Goal: Task Accomplishment & Management: Complete application form

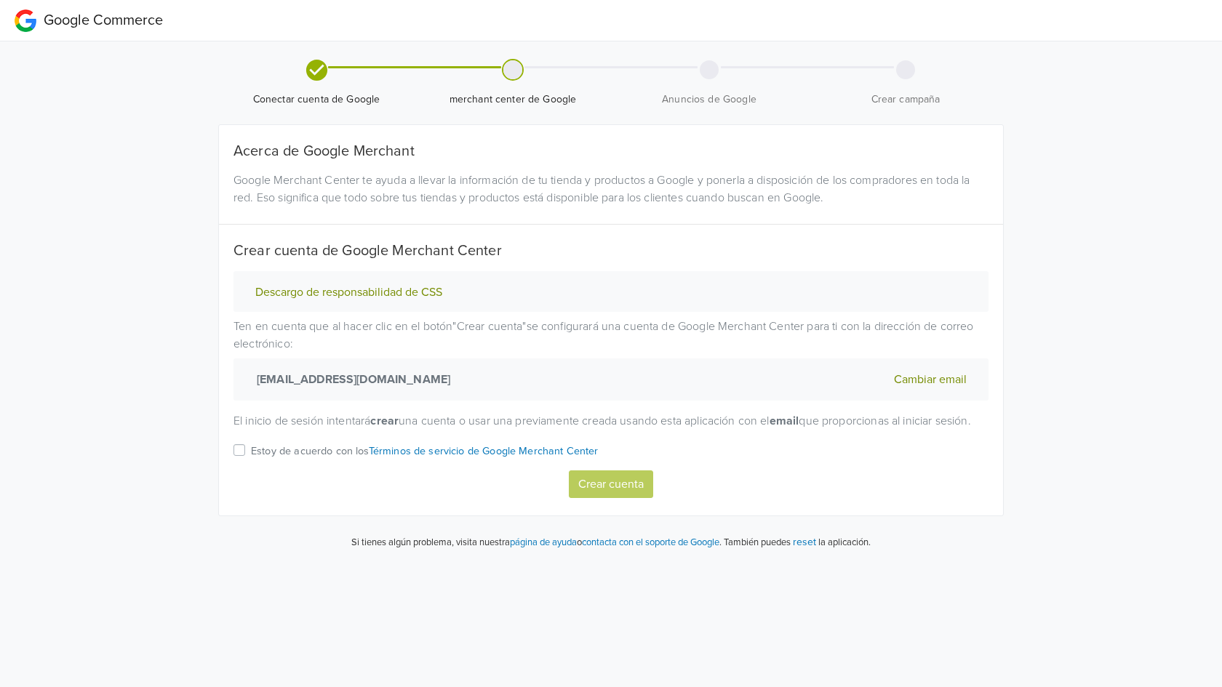
click at [316, 460] on p "Estoy de acuerdo con los Términos de servicio de Google Merchant Center" at bounding box center [425, 452] width 348 height 16
click at [0, 0] on input "Estoy de acuerdo con los Términos de servicio de Google Merchant Center" at bounding box center [0, 0] width 0 height 0
click at [367, 294] on button "Descargo de responsabilidad de CSS" at bounding box center [349, 292] width 196 height 15
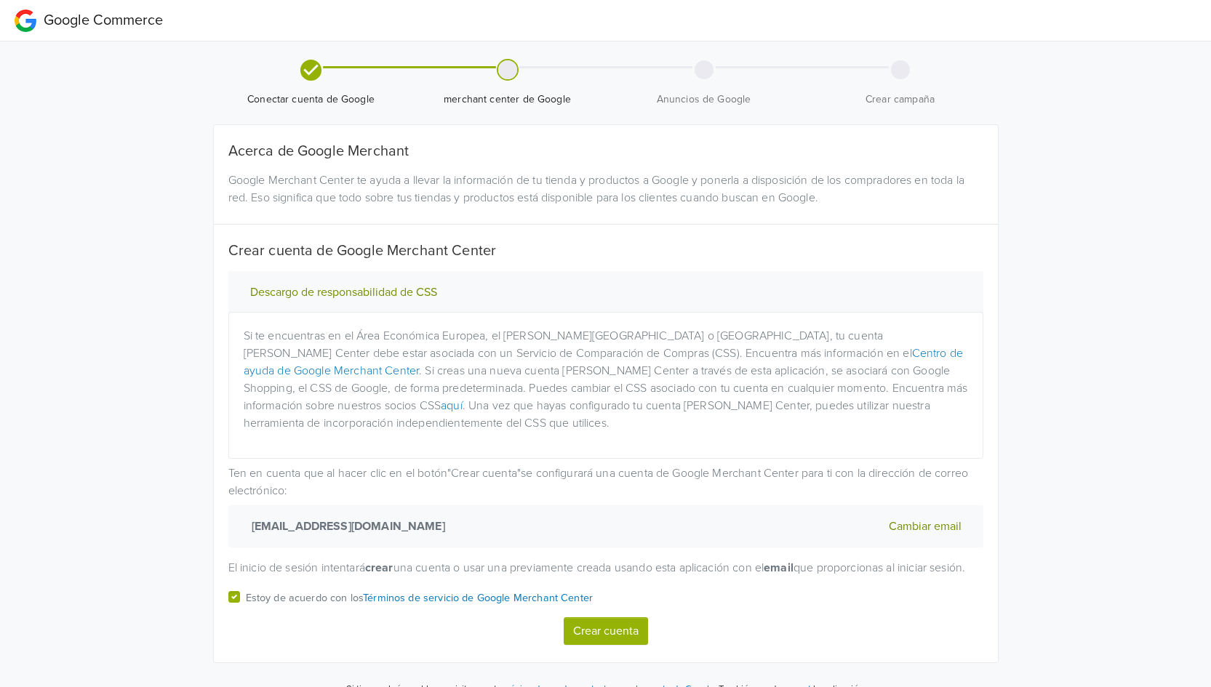
scroll to position [39, 0]
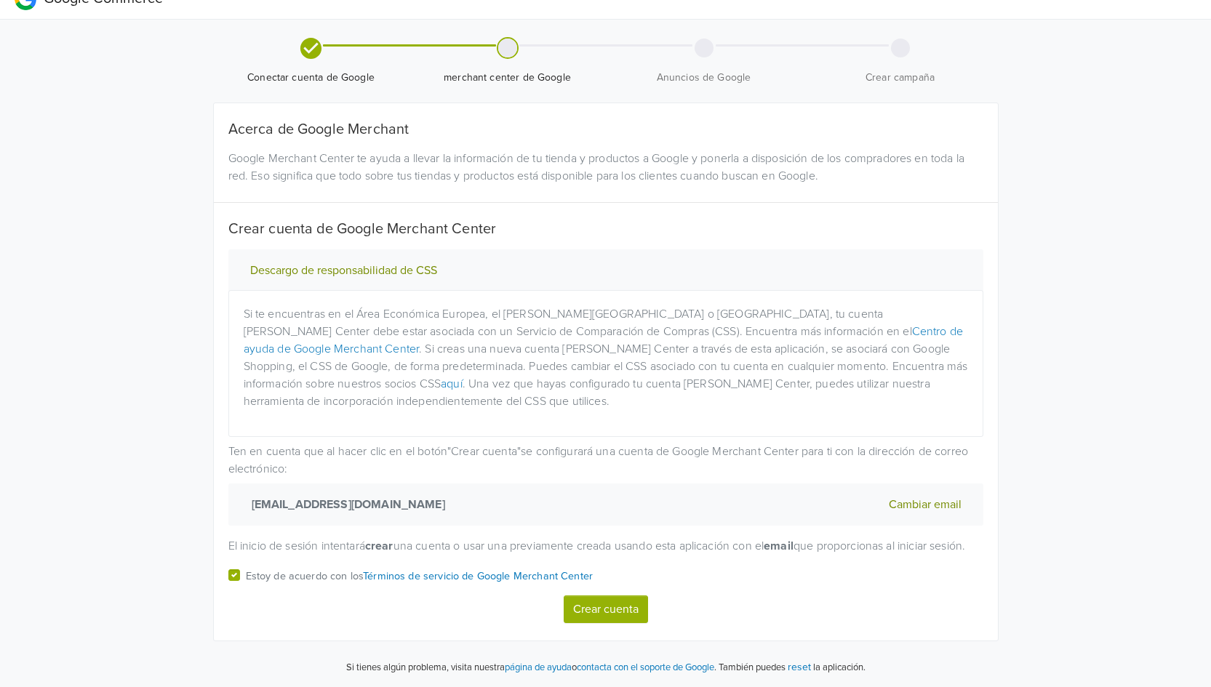
click at [626, 605] on button "Crear cuenta" at bounding box center [606, 610] width 84 height 28
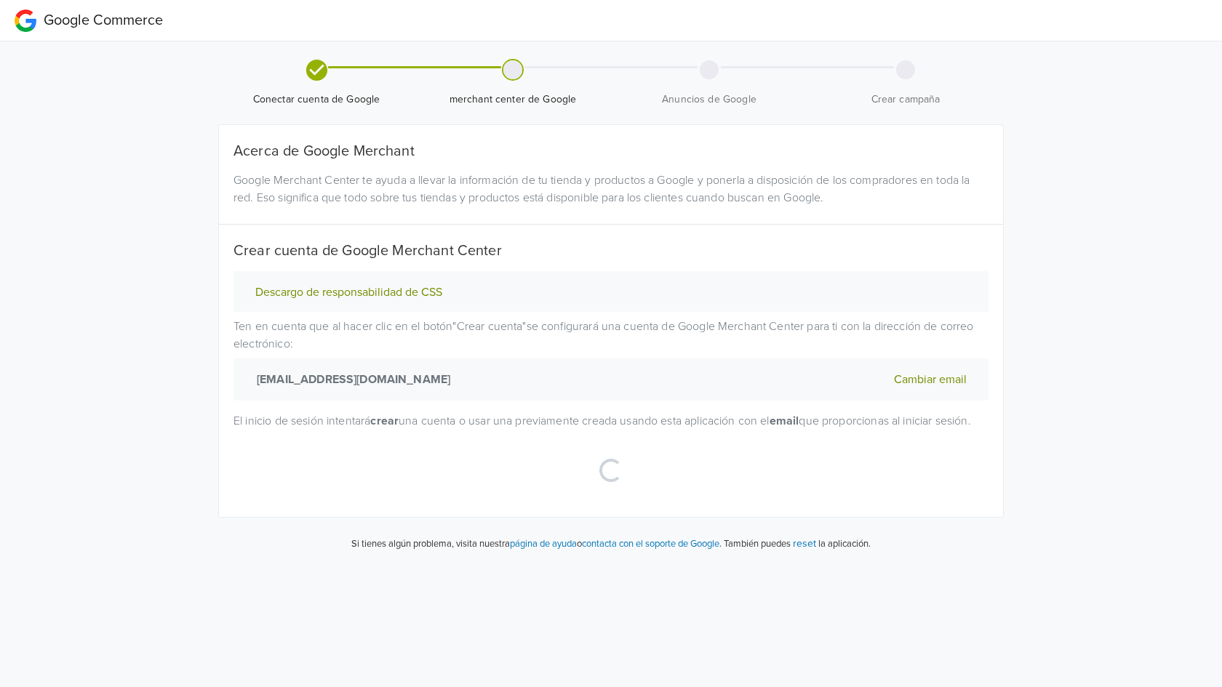
select select "cl"
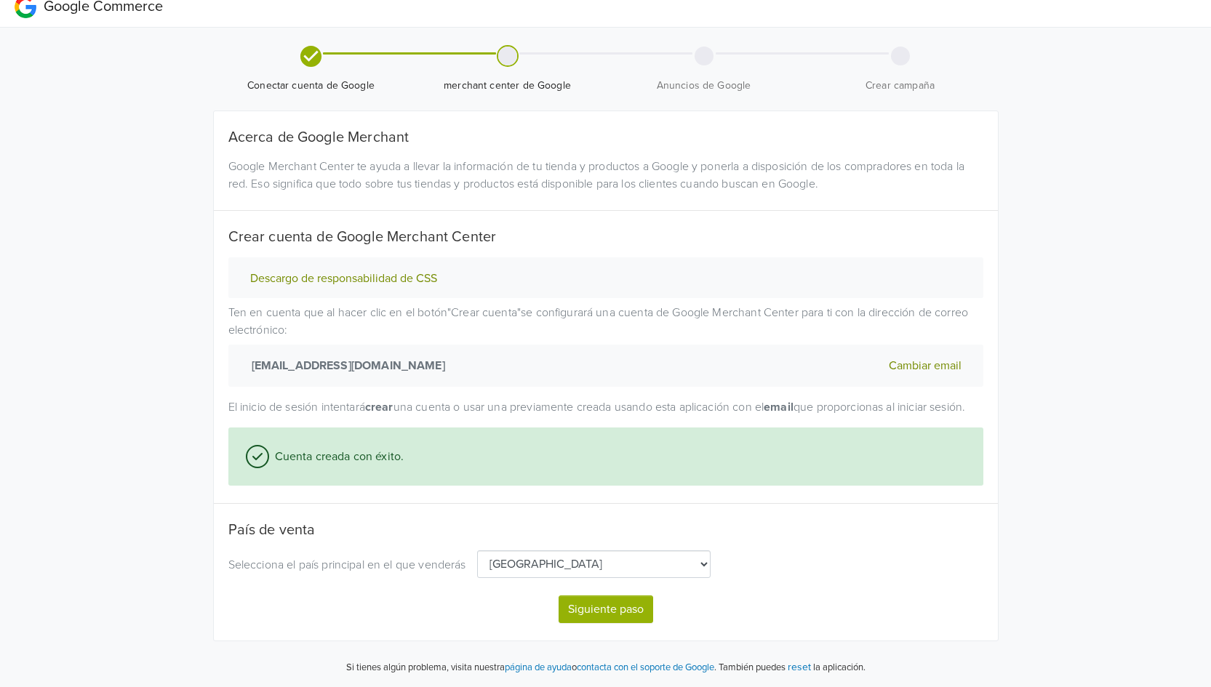
scroll to position [31, 0]
click at [613, 614] on button "Siguiente paso" at bounding box center [606, 610] width 95 height 28
select select "cl"
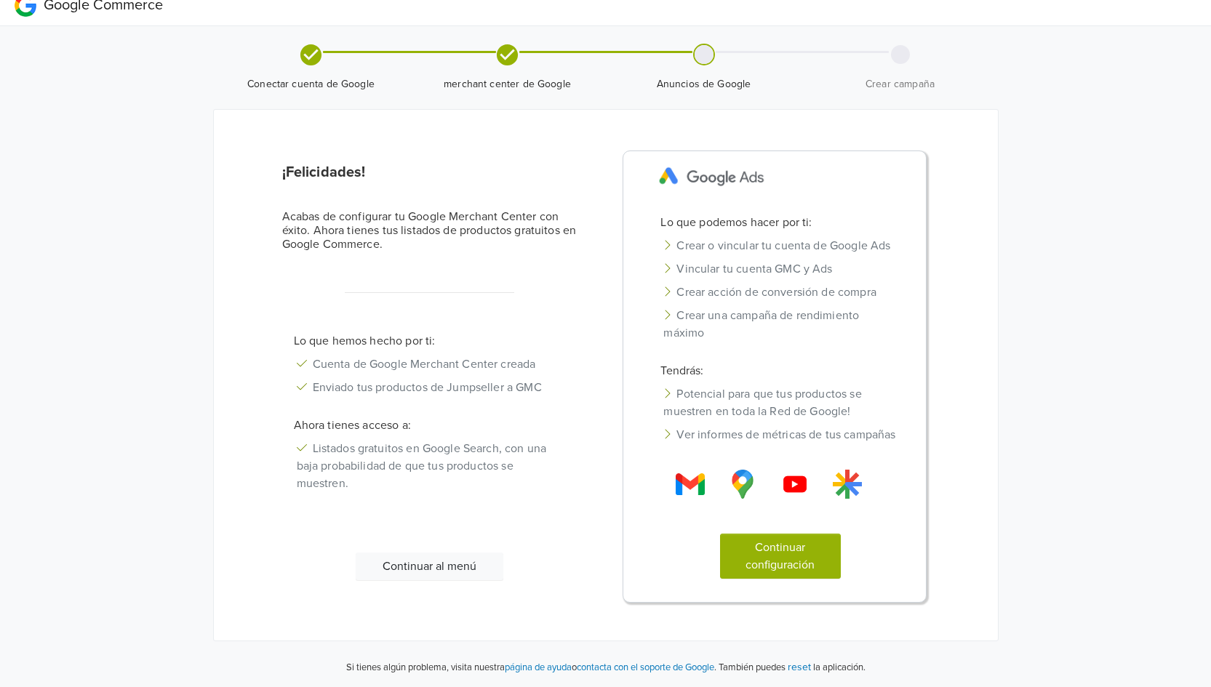
scroll to position [33, 0]
click at [791, 561] on button "Continuar configuración" at bounding box center [780, 556] width 121 height 45
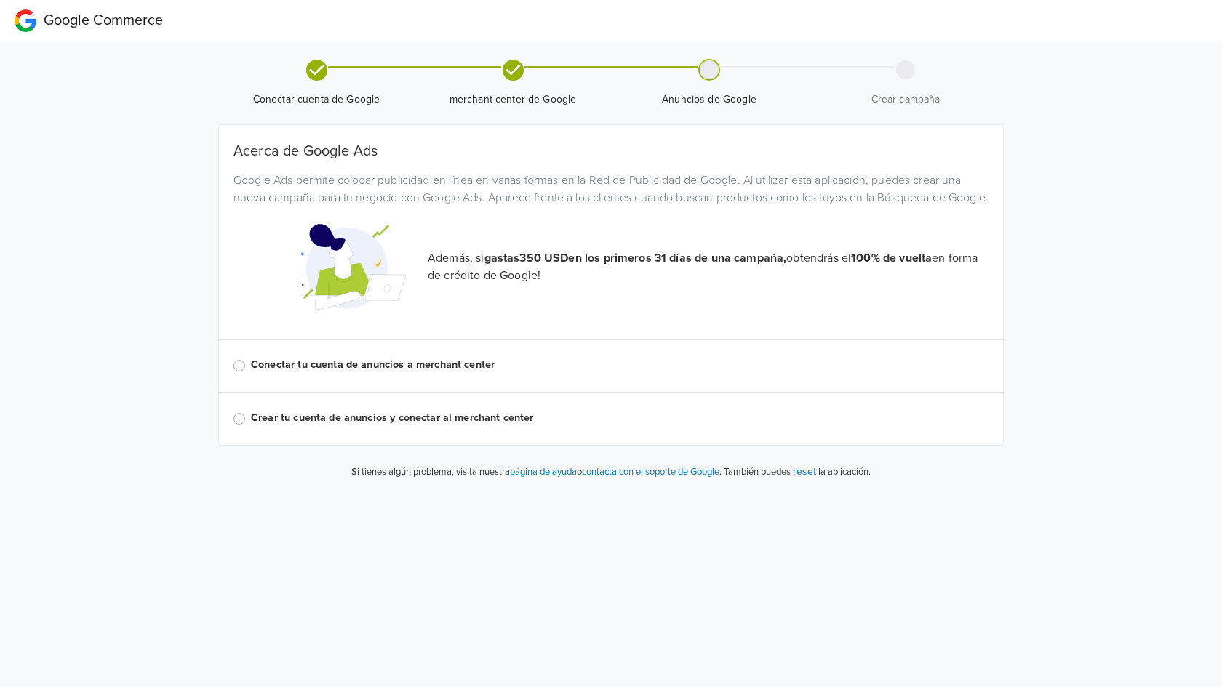
click at [251, 373] on label "Conectar tu cuenta de anuncios a merchant center" at bounding box center [620, 365] width 738 height 16
click at [0, 0] on input "Conectar tu cuenta de anuncios a merchant center" at bounding box center [0, 0] width 0 height 0
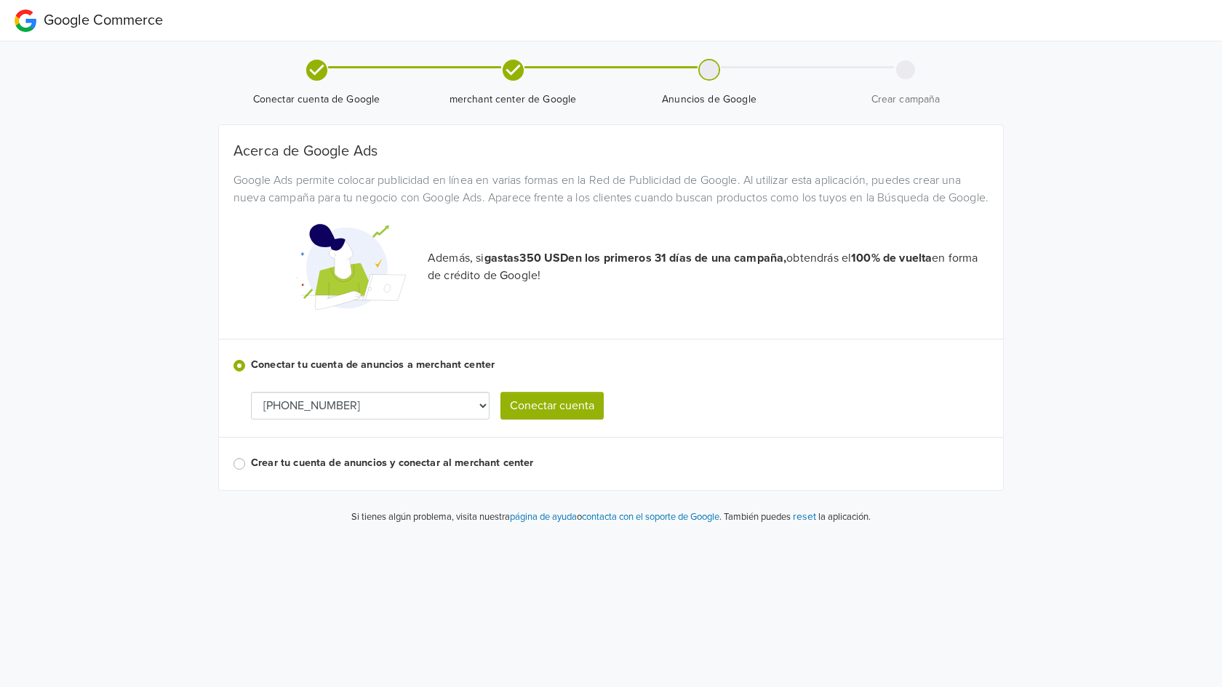
click at [298, 420] on select "[PHONE_NUMBER] 556-147-3058 [PHONE_NUMBER] 616-053-1523" at bounding box center [370, 406] width 239 height 28
click at [345, 420] on select "[PHONE_NUMBER] 556-147-3058 [PHONE_NUMBER] 616-053-1523" at bounding box center [370, 406] width 239 height 28
select select "3635935815"
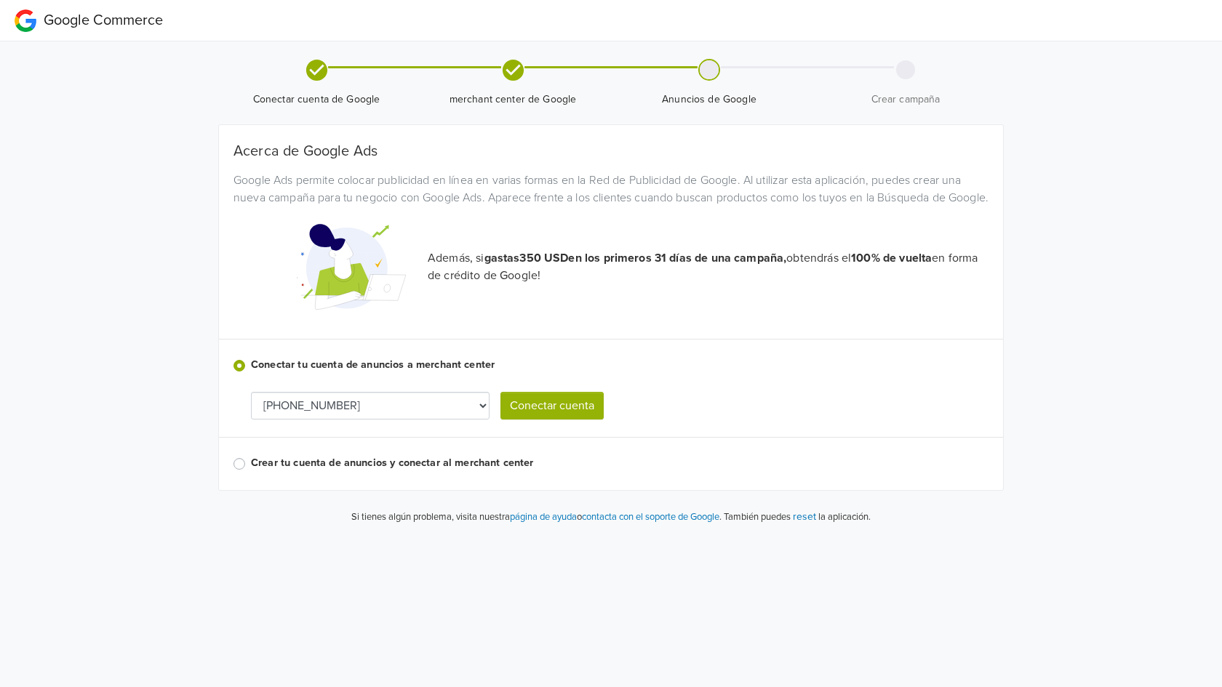
click at [551, 420] on button "Conectar cuenta" at bounding box center [551, 406] width 103 height 28
select select "3635935815"
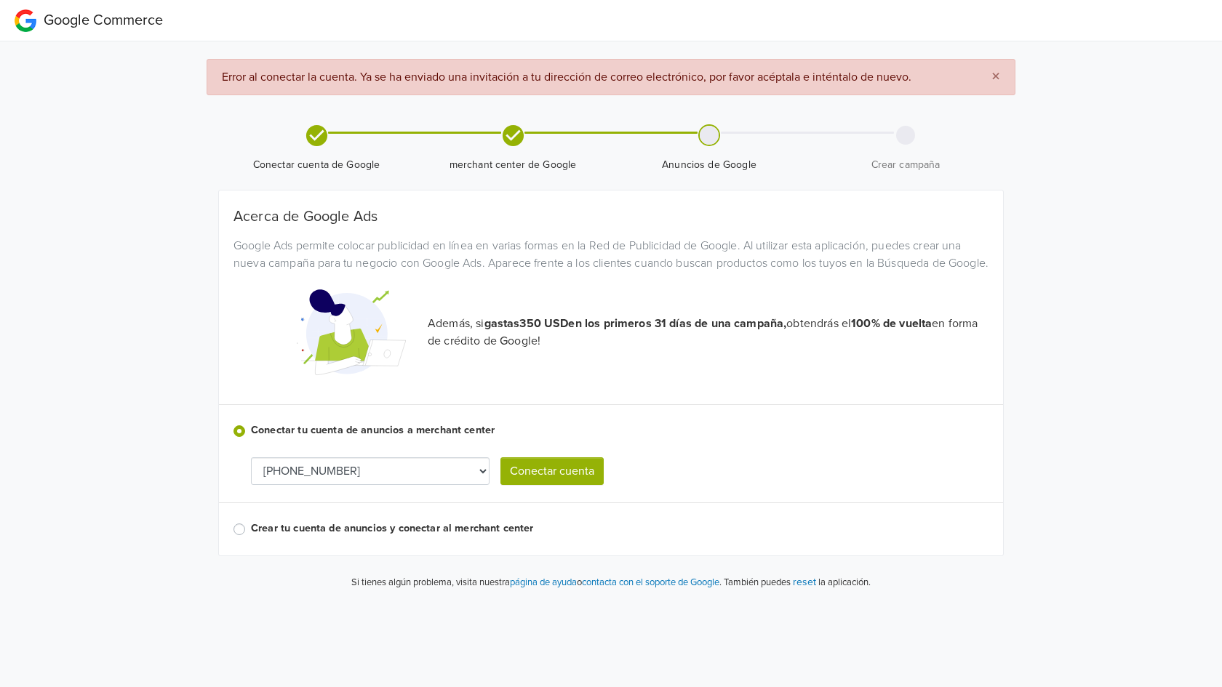
click at [551, 485] on button "Conectar cuenta" at bounding box center [551, 472] width 103 height 28
select select "3635935815"
click at [288, 439] on label "Conectar tu cuenta de anuncios a merchant center" at bounding box center [620, 431] width 738 height 16
click at [0, 0] on input "Conectar tu cuenta de anuncios a merchant center" at bounding box center [0, 0] width 0 height 0
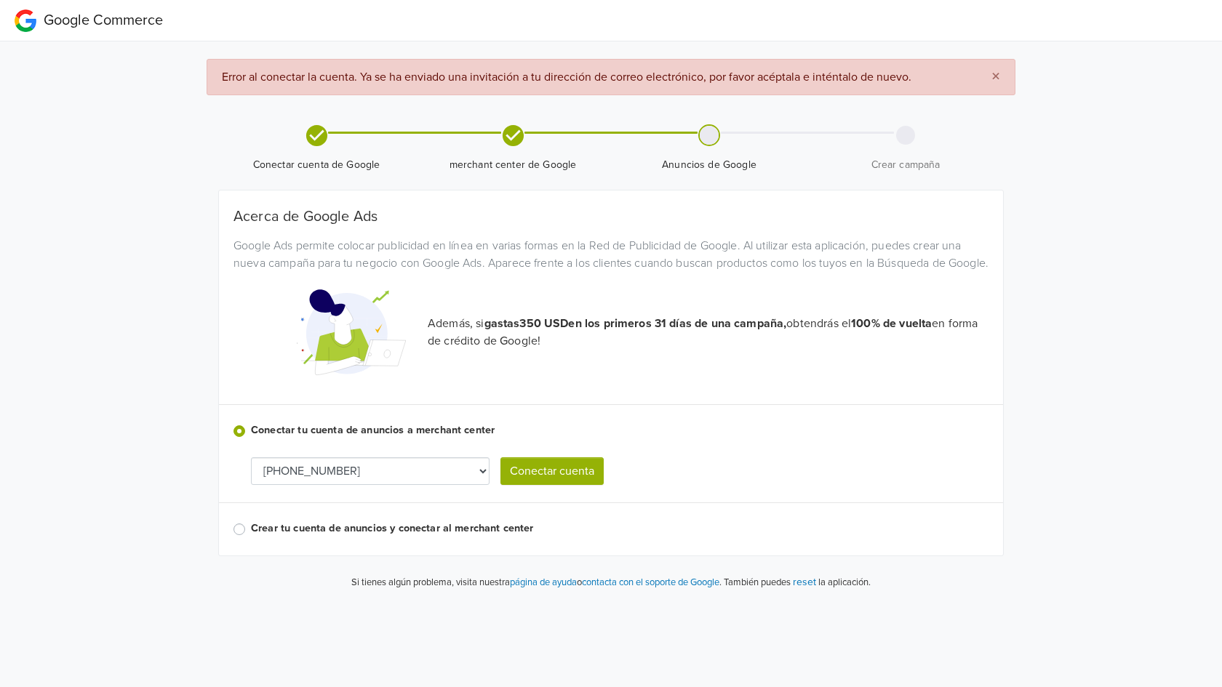
click at [417, 485] on select "[PHONE_NUMBER] 556-147-3058 [PHONE_NUMBER] 616-053-1523" at bounding box center [370, 472] width 239 height 28
click at [558, 485] on button "Conectar cuenta" at bounding box center [551, 472] width 103 height 28
select select "3635935815"
click at [997, 73] on span "×" at bounding box center [995, 76] width 9 height 21
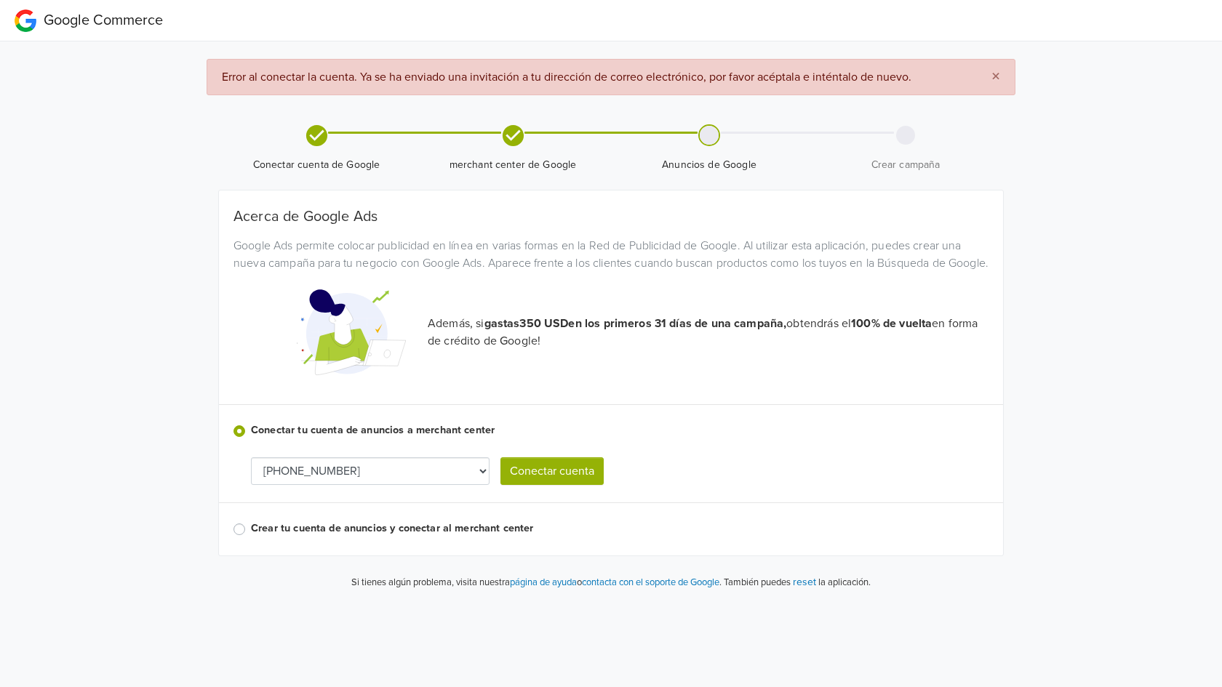
select select "3635935815"
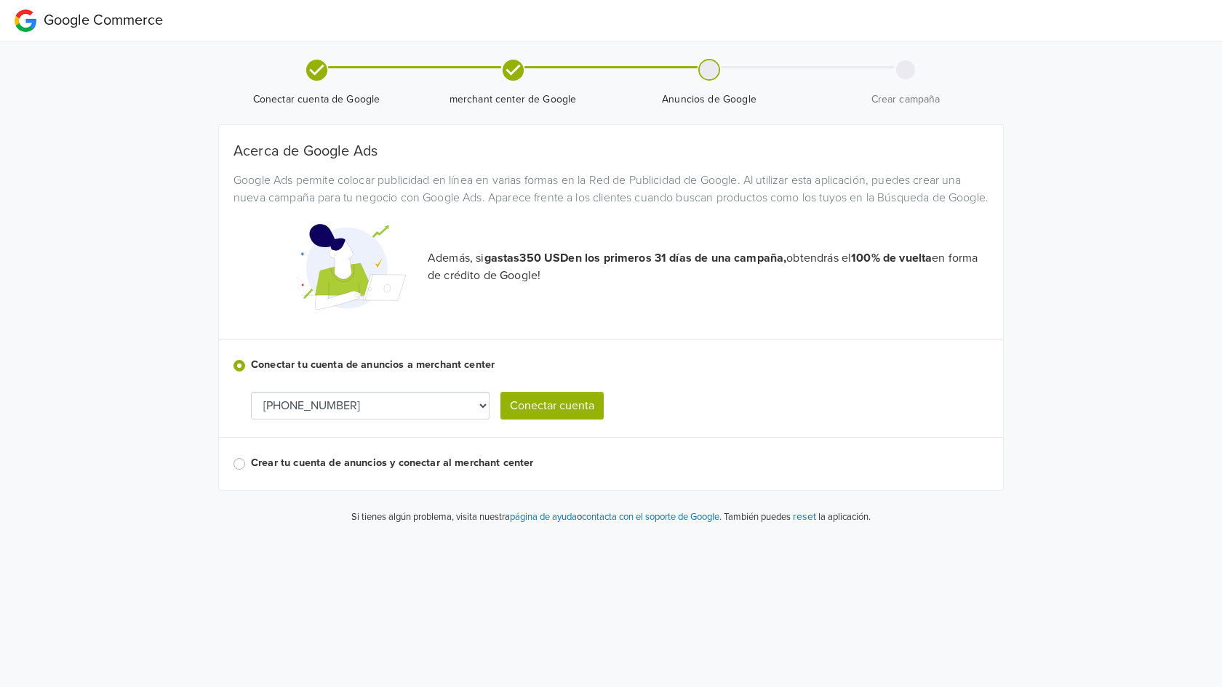
click at [570, 420] on button "Conectar cuenta" at bounding box center [551, 406] width 103 height 28
select select "3635935815"
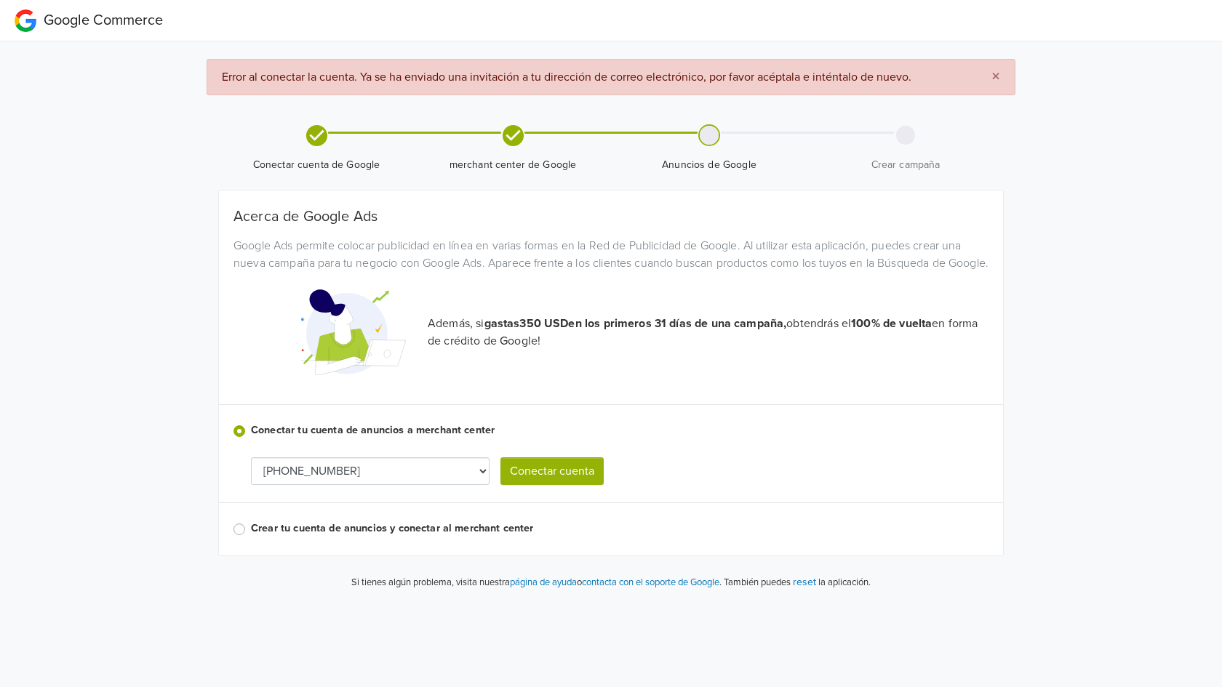
click at [556, 485] on button "Conectar cuenta" at bounding box center [551, 472] width 103 height 28
select select "3635935815"
click at [998, 80] on span "×" at bounding box center [995, 76] width 9 height 21
select select "3635935815"
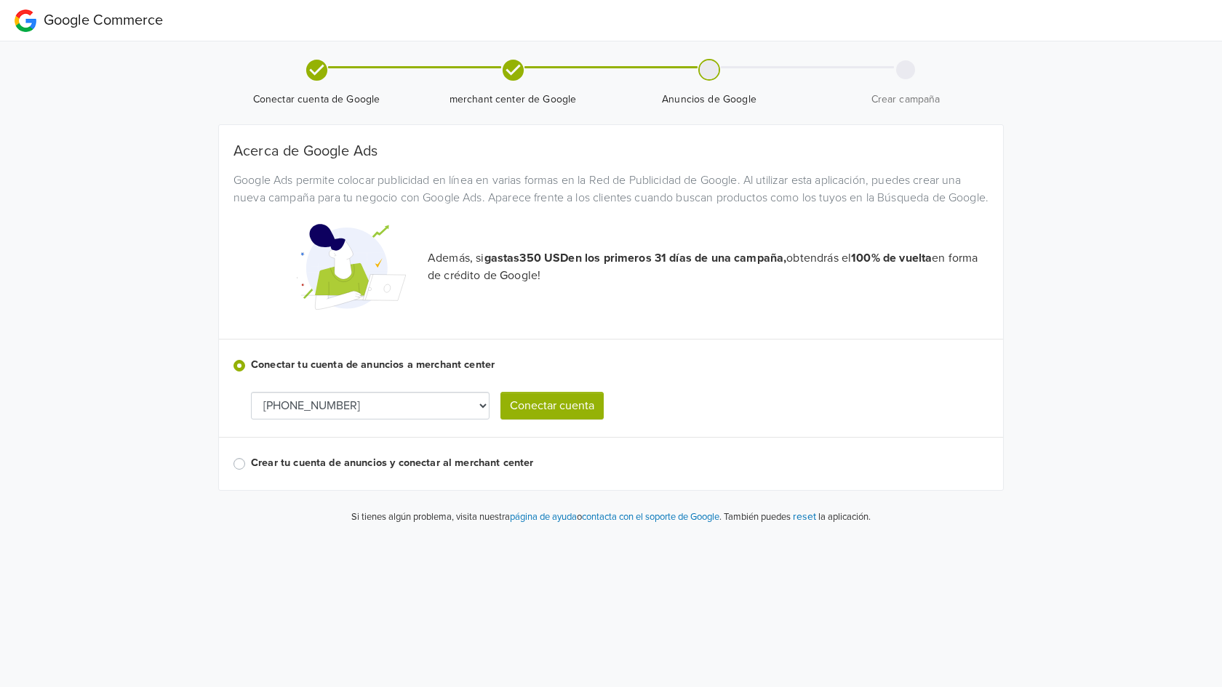
click at [545, 420] on button "Conectar cuenta" at bounding box center [551, 406] width 103 height 28
select select "3635935815"
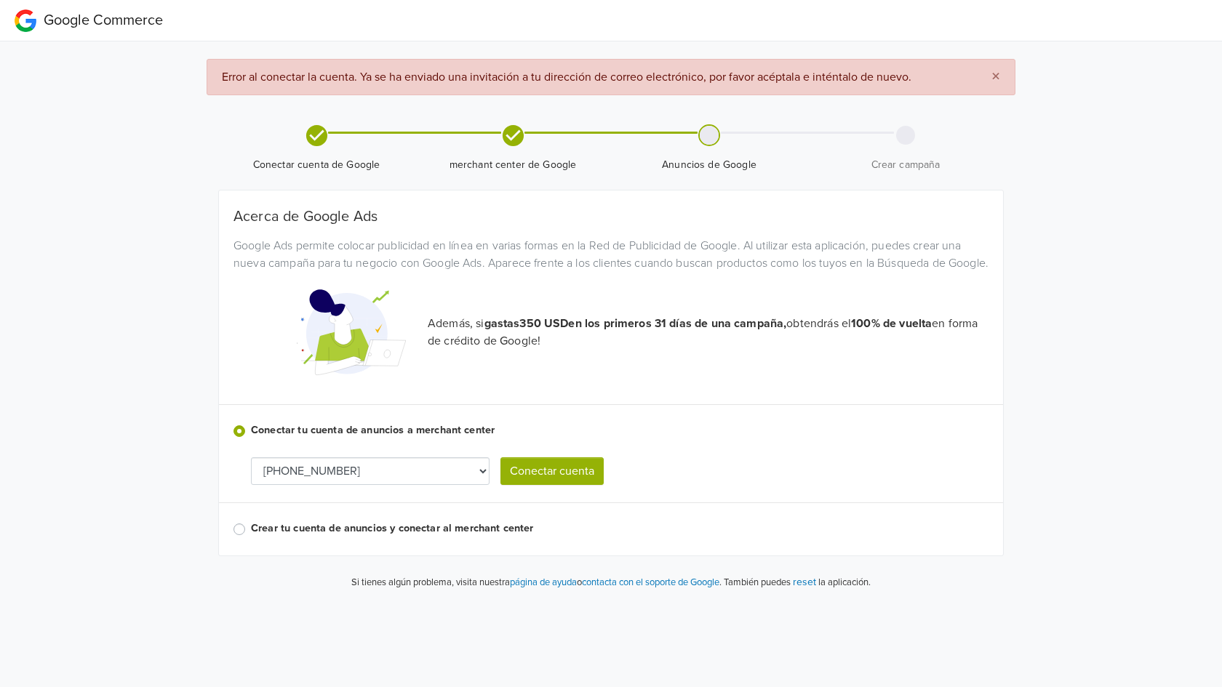
click at [1004, 75] on button "×" at bounding box center [996, 77] width 38 height 35
select select "3635935815"
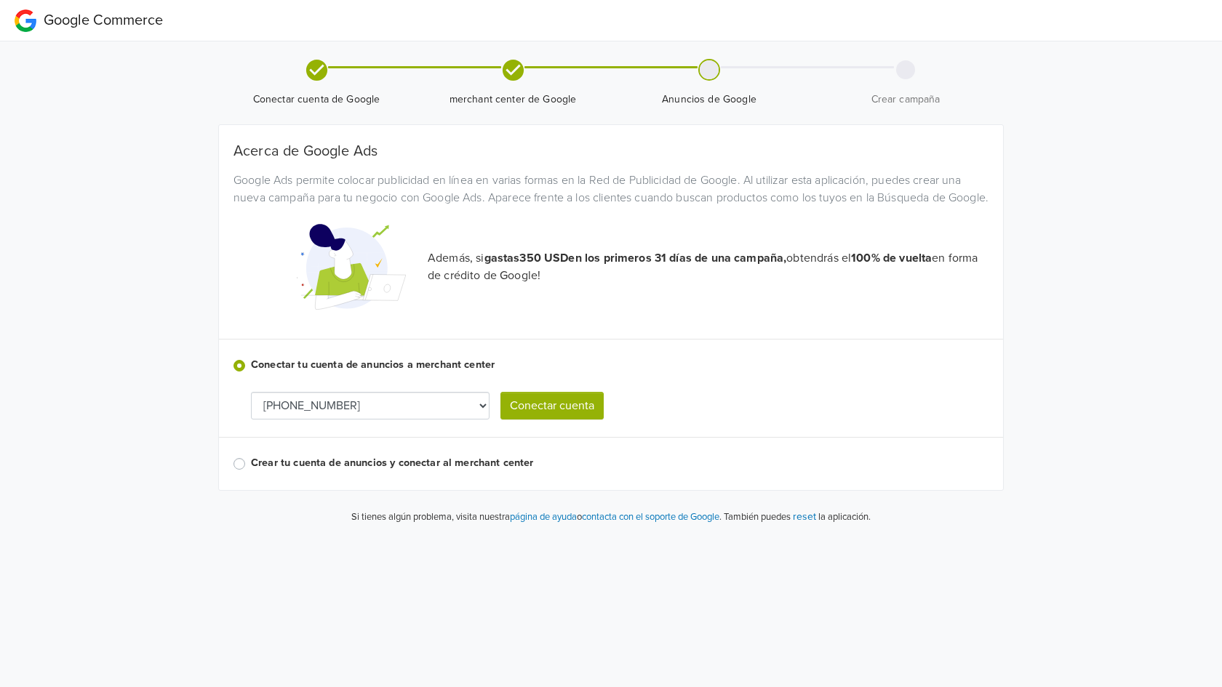
click at [815, 525] on button "reset" at bounding box center [804, 516] width 23 height 17
select select "3635935815"
click at [814, 525] on p "También puedes reset la aplicación." at bounding box center [796, 516] width 149 height 17
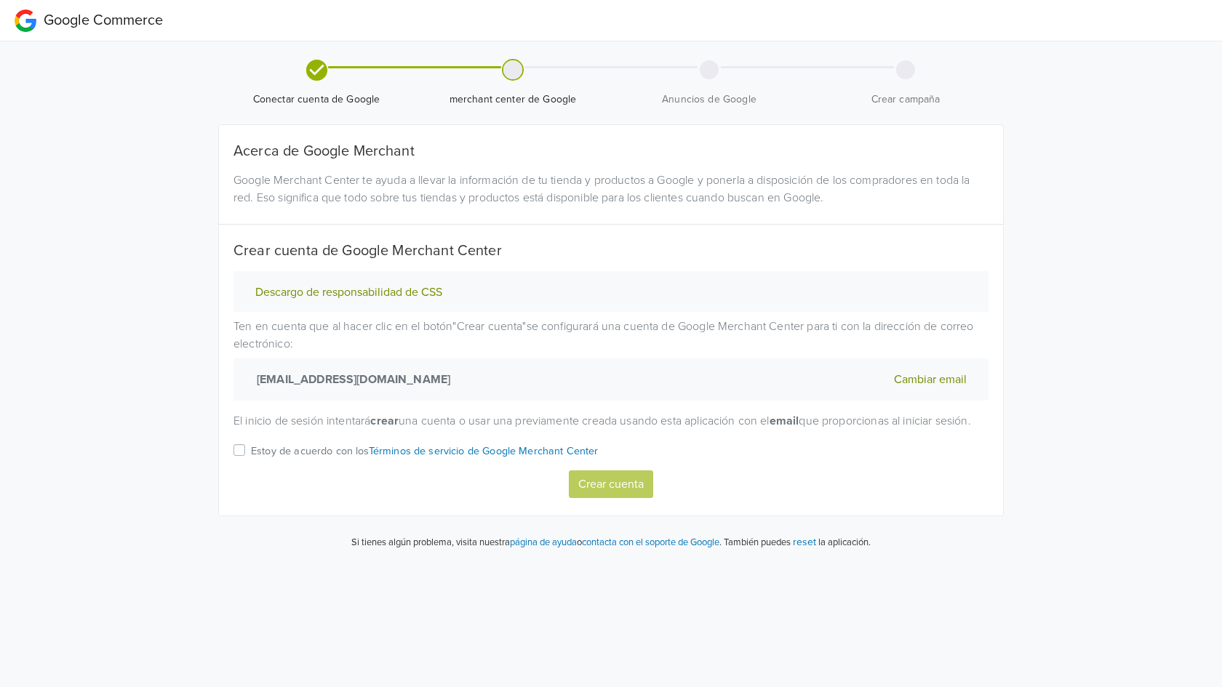
click at [324, 460] on p "Estoy de acuerdo con los Términos de servicio de Google Merchant Center" at bounding box center [425, 452] width 348 height 16
click at [0, 0] on input "Estoy de acuerdo con los Términos de servicio de Google Merchant Center" at bounding box center [0, 0] width 0 height 0
click at [420, 290] on button "Descargo de responsabilidad de CSS" at bounding box center [349, 292] width 196 height 15
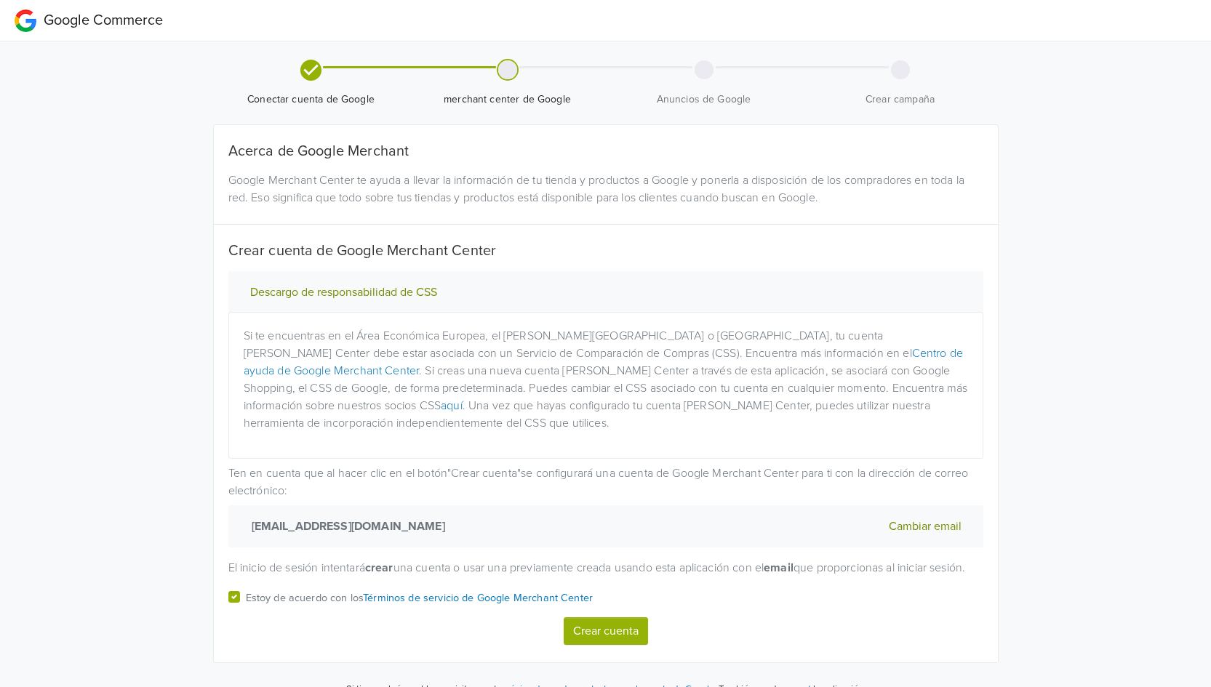
click at [253, 607] on p "Estoy de acuerdo con los Términos de servicio de Google Merchant Center" at bounding box center [420, 599] width 348 height 16
click at [0, 0] on input "Estoy de acuerdo con los Términos de servicio de Google Merchant Center" at bounding box center [0, 0] width 0 height 0
click at [246, 611] on label "Estoy de acuerdo con los Términos de servicio de Google Merchant Center" at bounding box center [420, 602] width 348 height 29
click at [0, 0] on input "Estoy de acuerdo con los Términos de servicio de Google Merchant Center" at bounding box center [0, 0] width 0 height 0
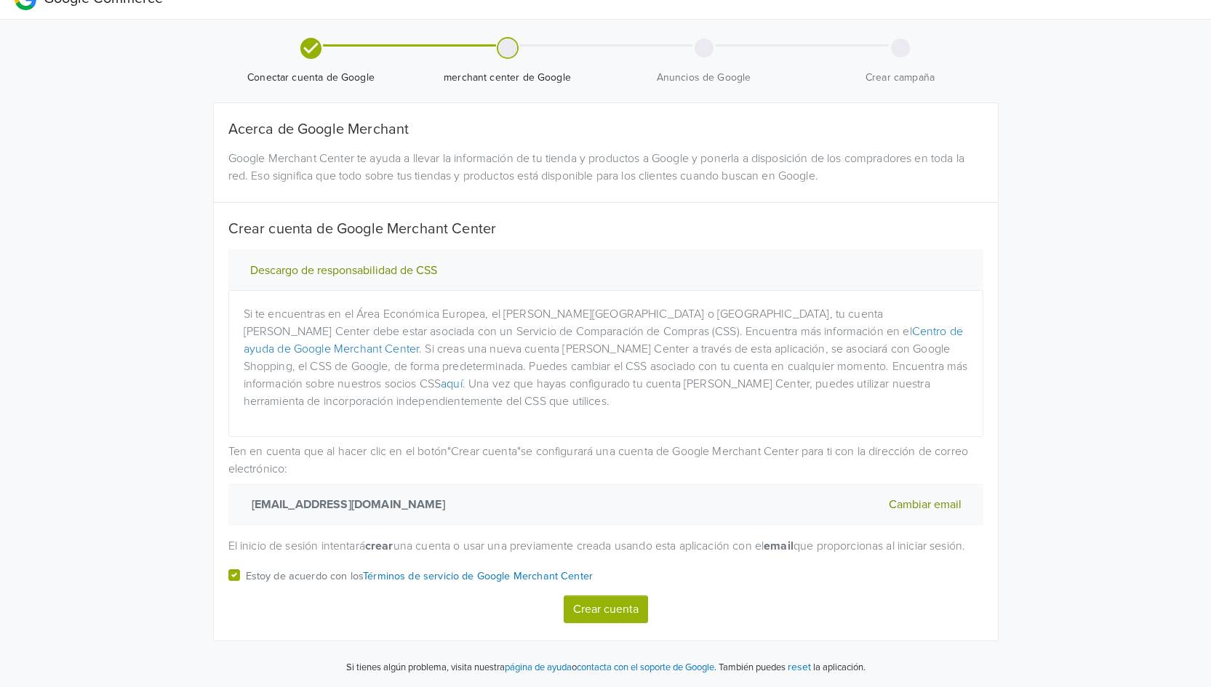
scroll to position [39, 0]
click at [612, 609] on button "Crear cuenta" at bounding box center [606, 610] width 84 height 28
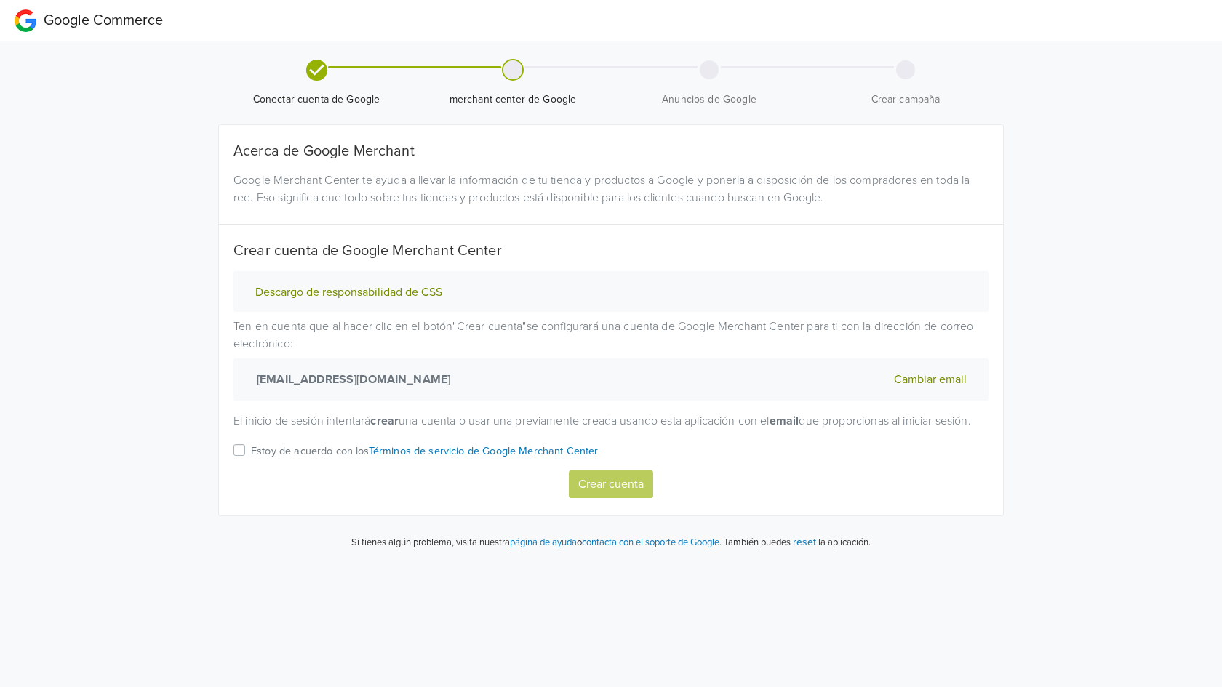
click at [286, 450] on div "Descargo de responsabilidad de CSS Ten en cuenta que al hacer clic en el botón …" at bounding box center [611, 384] width 777 height 227
click at [268, 460] on p "Estoy de acuerdo con los Términos de servicio de Google Merchant Center" at bounding box center [425, 452] width 348 height 16
click at [251, 463] on label "Estoy de acuerdo con los Términos de servicio de Google Merchant Center" at bounding box center [425, 456] width 348 height 29
click at [0, 0] on input "Estoy de acuerdo con los Términos de servicio de Google Merchant Center" at bounding box center [0, 0] width 0 height 0
click at [814, 551] on button "reset" at bounding box center [804, 542] width 23 height 17
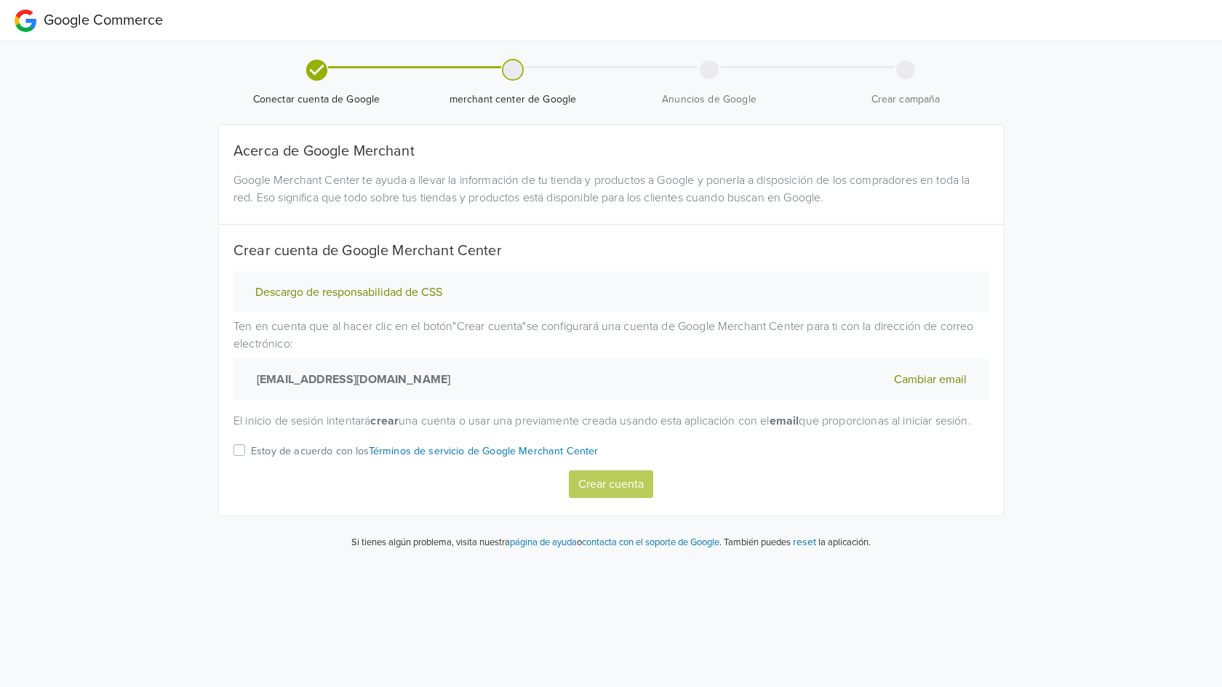
click at [293, 460] on p "Estoy de acuerdo con los Términos de servicio de Google Merchant Center" at bounding box center [425, 452] width 348 height 16
click at [0, 0] on input "Estoy de acuerdo con los Términos de servicio de Google Merchant Center" at bounding box center [0, 0] width 0 height 0
click at [472, 377] on div "[EMAIL_ADDRESS][DOMAIN_NAME]" at bounding box center [423, 380] width 378 height 42
click at [359, 296] on button "Descargo de responsabilidad de CSS" at bounding box center [349, 292] width 196 height 15
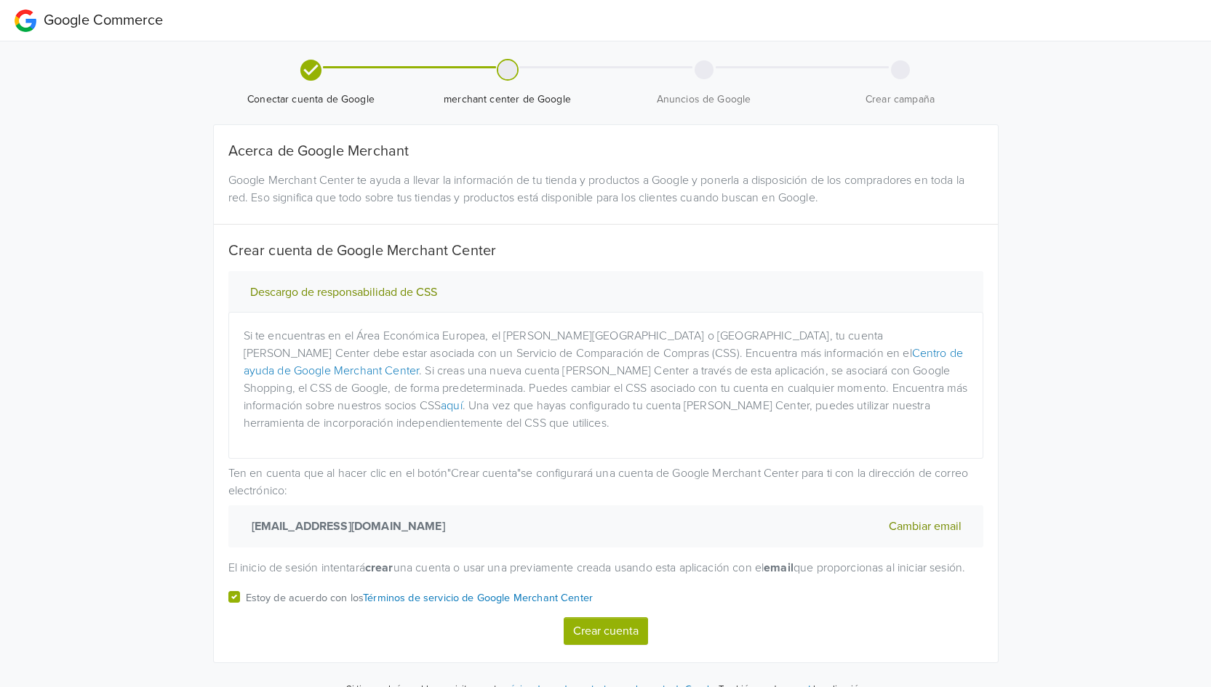
click at [323, 357] on p "Si te encuentras en el Área Económica Europea, el [PERSON_NAME][GEOGRAPHIC_DATA…" at bounding box center [606, 379] width 725 height 105
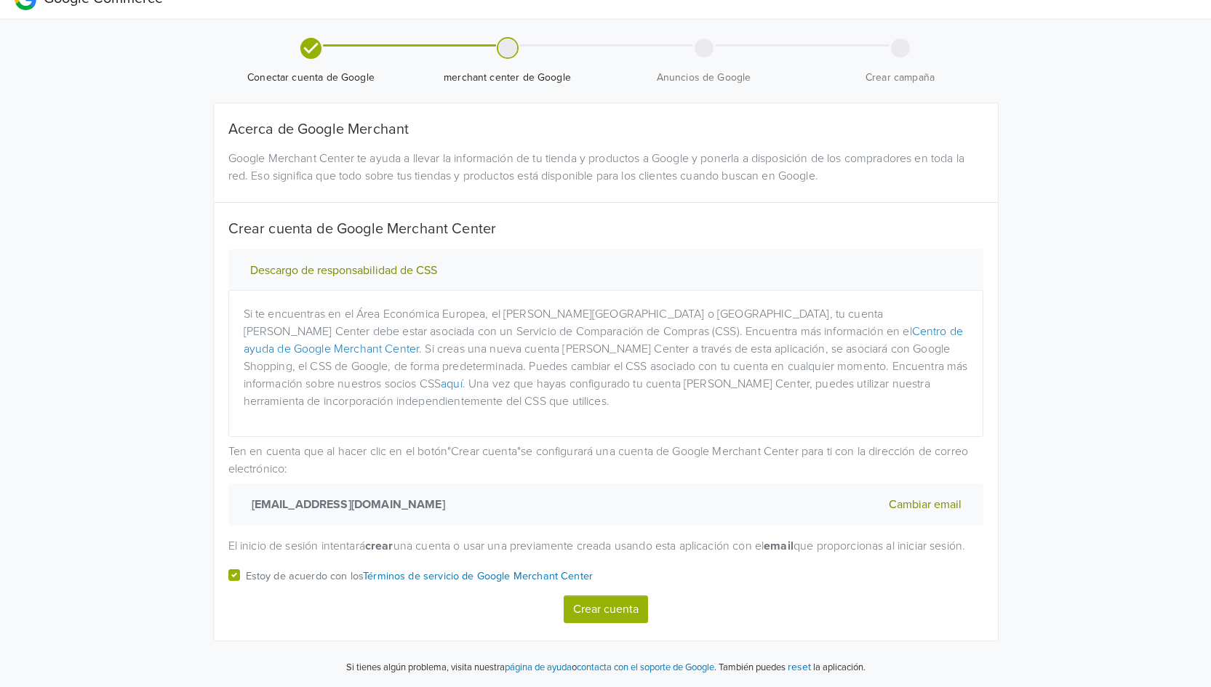
scroll to position [39, 0]
click at [607, 610] on button "Crear cuenta" at bounding box center [606, 610] width 84 height 28
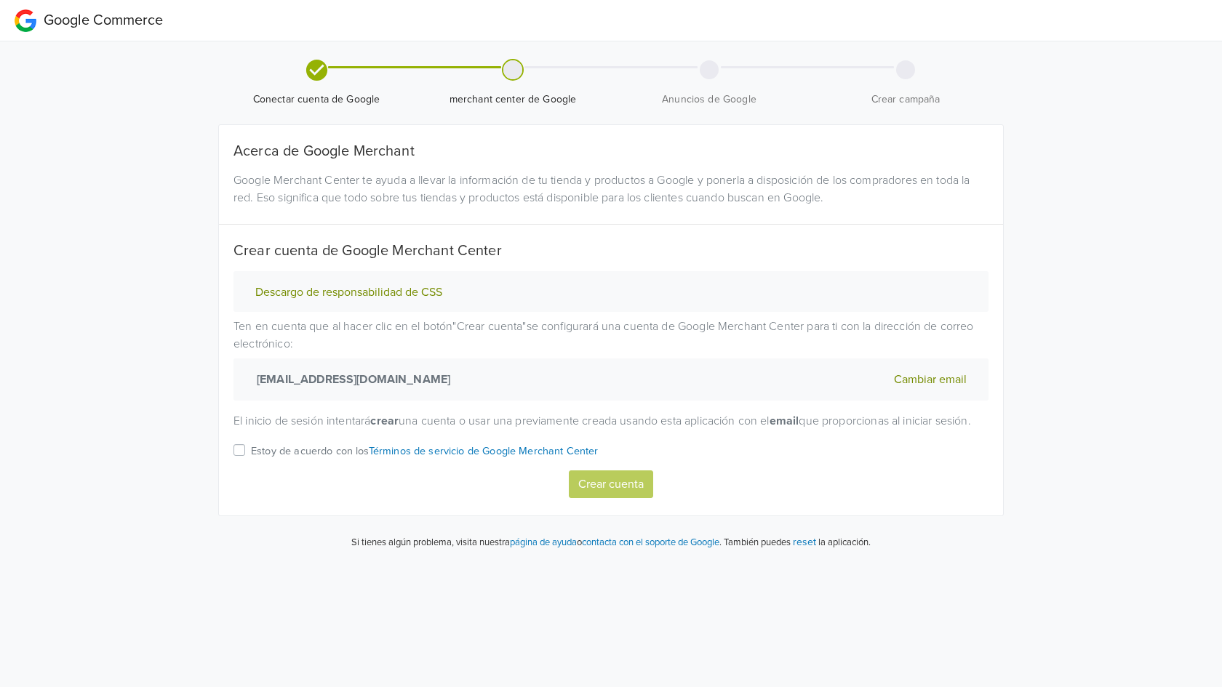
click at [327, 460] on p "Estoy de acuerdo con los Términos de servicio de Google Merchant Center" at bounding box center [425, 452] width 348 height 16
click at [0, 0] on input "Estoy de acuerdo con los Términos de servicio de Google Merchant Center" at bounding box center [0, 0] width 0 height 0
click at [628, 498] on button "Crear cuenta" at bounding box center [611, 485] width 84 height 28
select select "cl"
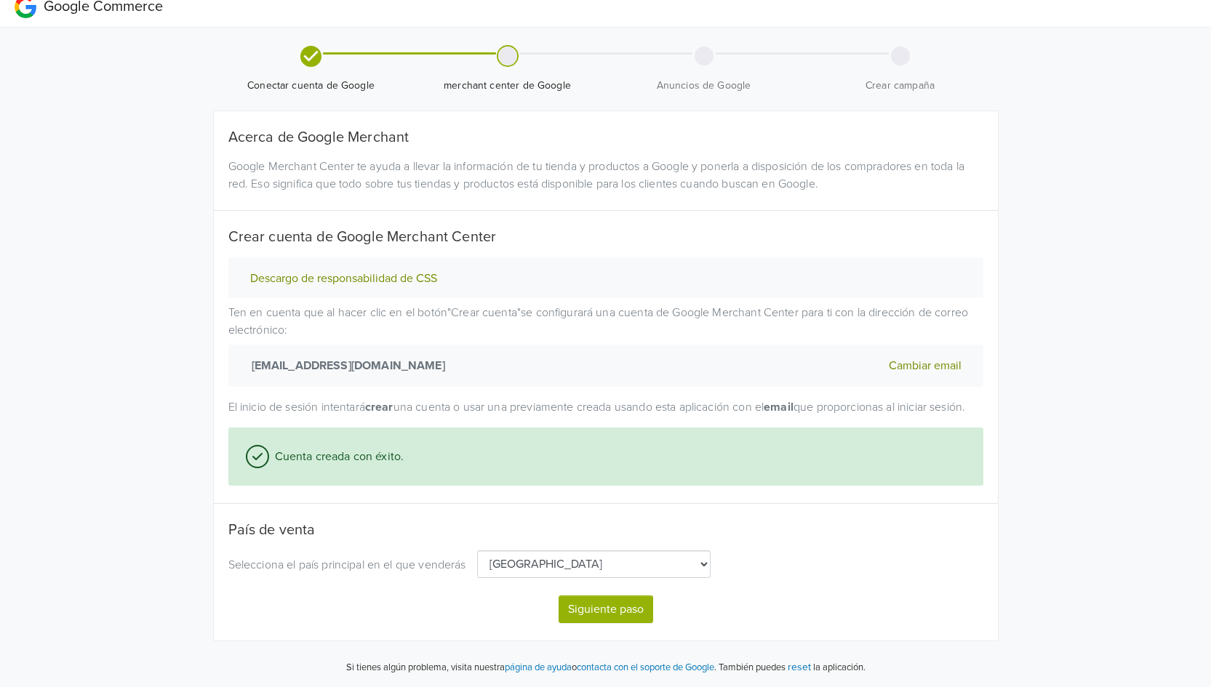
scroll to position [31, 0]
click at [602, 614] on button "Siguiente paso" at bounding box center [606, 610] width 95 height 28
select select "cl"
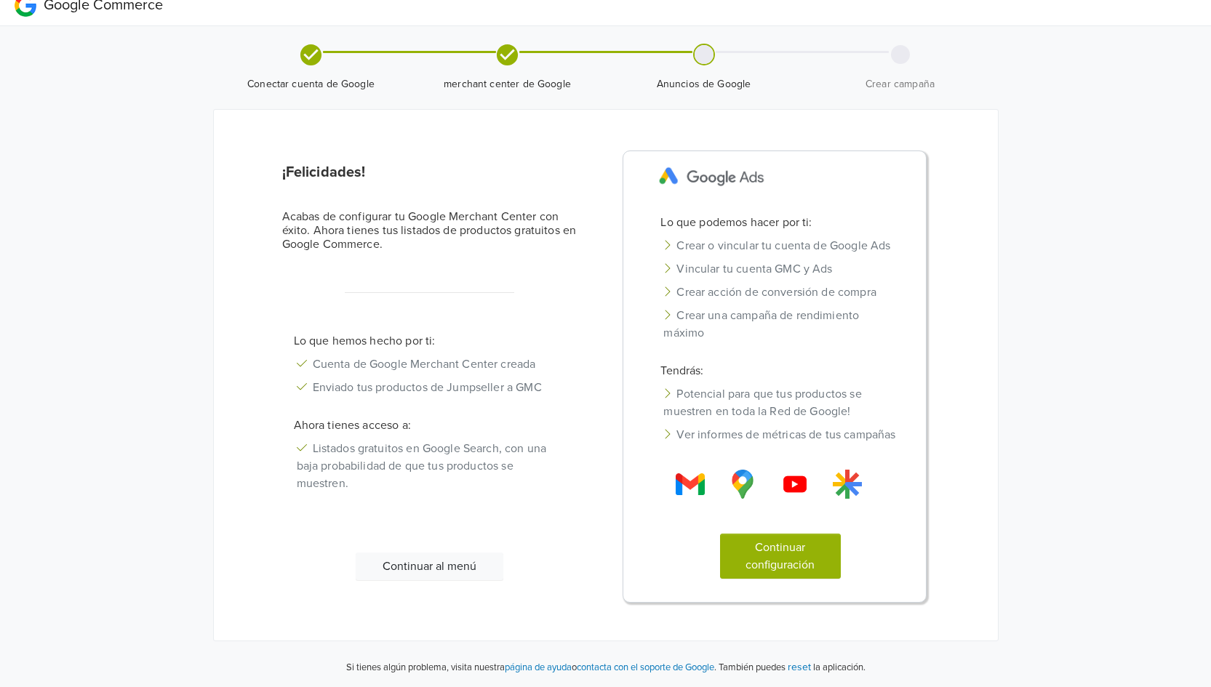
scroll to position [33, 0]
click at [714, 304] on li "Crear una campaña de rendimiento máximo" at bounding box center [780, 324] width 263 height 41
click at [783, 559] on button "Continuar configuración" at bounding box center [780, 556] width 121 height 45
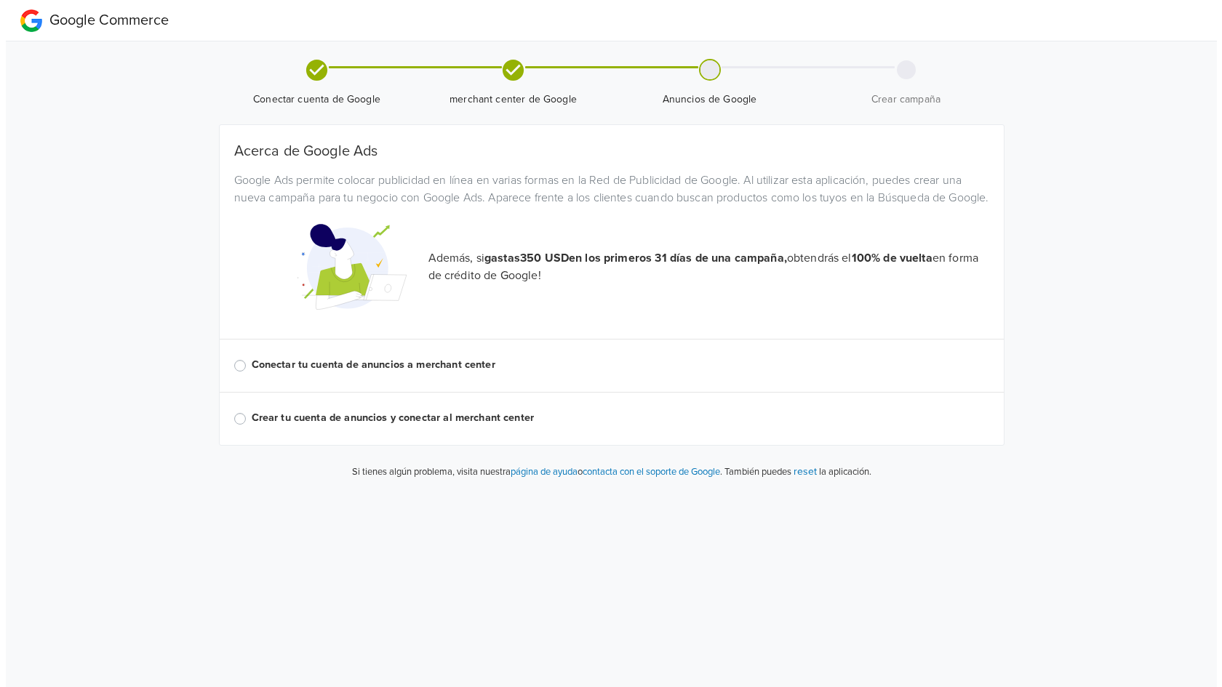
scroll to position [0, 0]
click at [355, 373] on label "Conectar tu cuenta de anuncios a merchant center" at bounding box center [620, 365] width 738 height 16
click at [0, 0] on input "Conectar tu cuenta de anuncios a merchant center" at bounding box center [0, 0] width 0 height 0
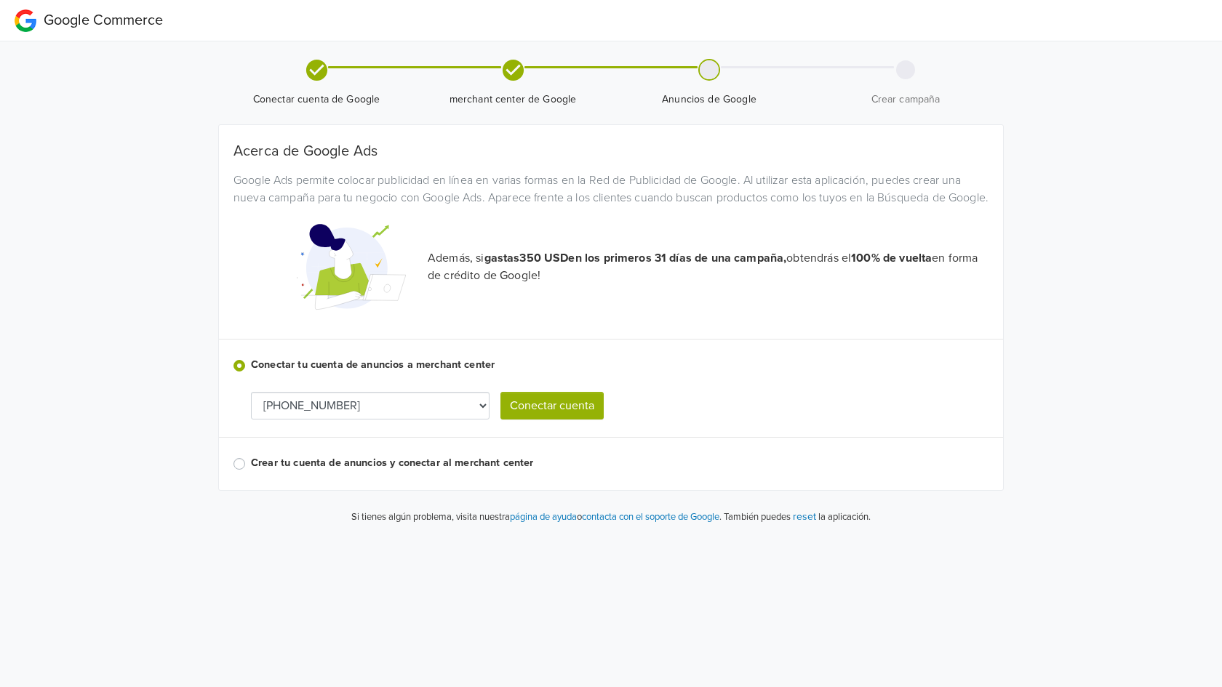
click at [370, 420] on select "[PHONE_NUMBER] 556-147-3058 [PHONE_NUMBER] 616-053-1523" at bounding box center [370, 406] width 239 height 28
select select "3635935815"
click at [555, 420] on button "Conectar cuenta" at bounding box center [551, 406] width 103 height 28
select select "3635935815"
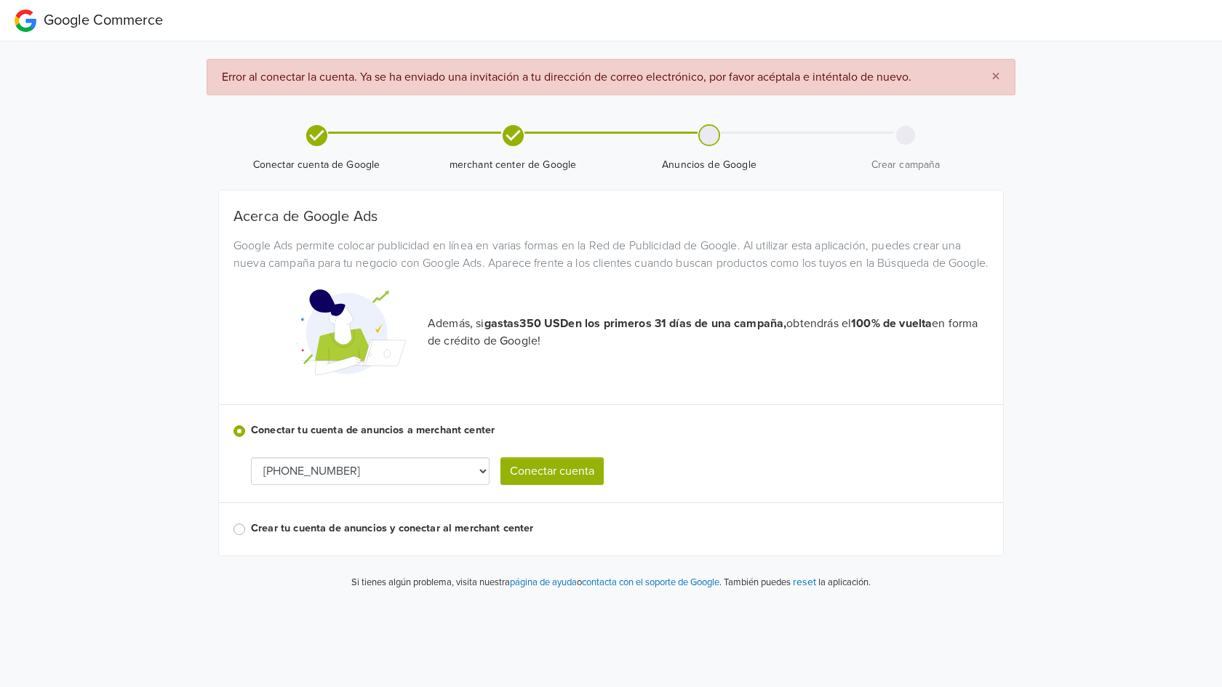
click at [996, 75] on span "×" at bounding box center [995, 76] width 9 height 21
select select "3635935815"
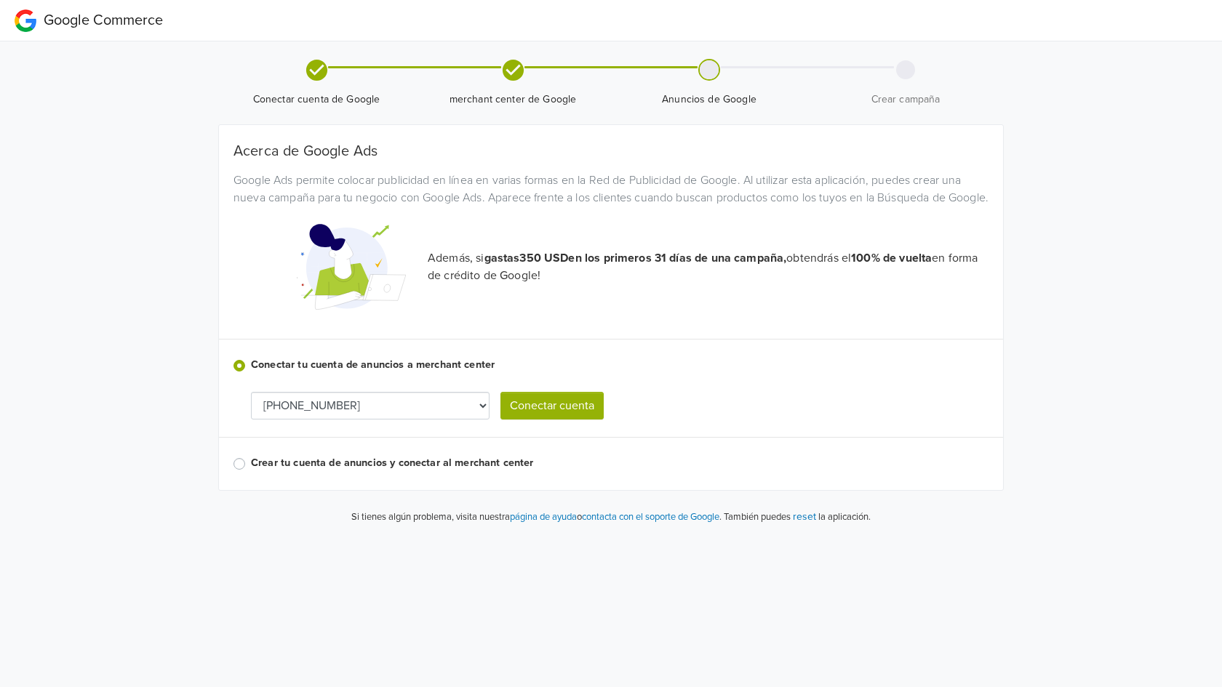
click at [268, 471] on label "Crear tu cuenta de anuncios y conectar al merchant center" at bounding box center [620, 463] width 738 height 16
click at [0, 0] on input "Crear tu cuenta de anuncios y conectar al merchant center" at bounding box center [0, 0] width 0 height 0
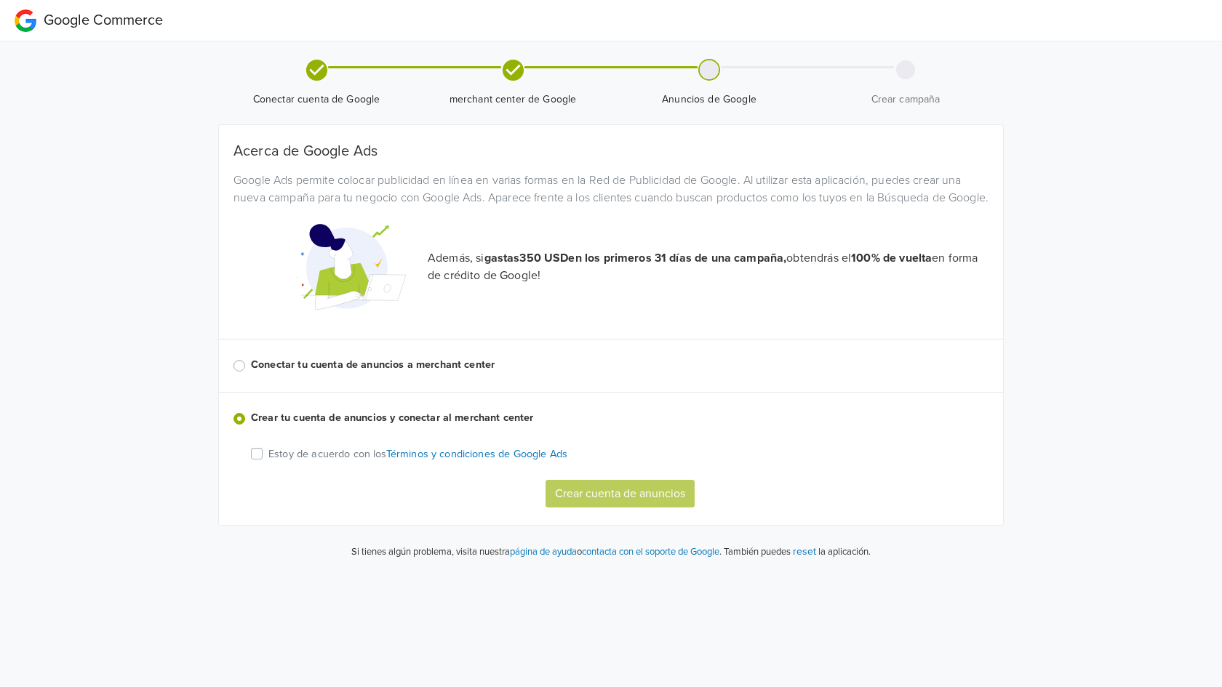
click at [268, 463] on label "Estoy de acuerdo con los Términos y condiciones de Google Ads" at bounding box center [417, 453] width 299 height 17
click at [0, 0] on input "Estoy de acuerdo con los Términos y condiciones de Google Ads" at bounding box center [0, 0] width 0 height 0
click at [581, 508] on button "Crear cuenta de anuncios" at bounding box center [620, 494] width 149 height 28
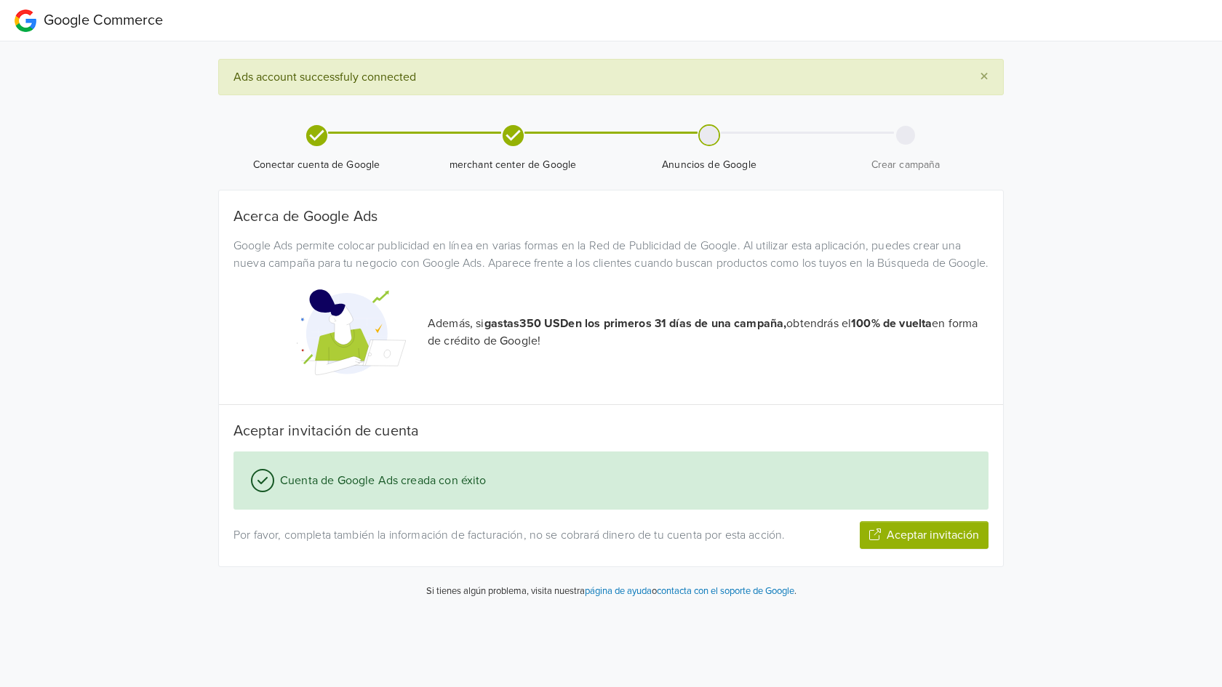
click at [944, 549] on button "Aceptar invitación" at bounding box center [924, 536] width 129 height 28
click at [954, 549] on button "Siguiente paso" at bounding box center [941, 536] width 95 height 28
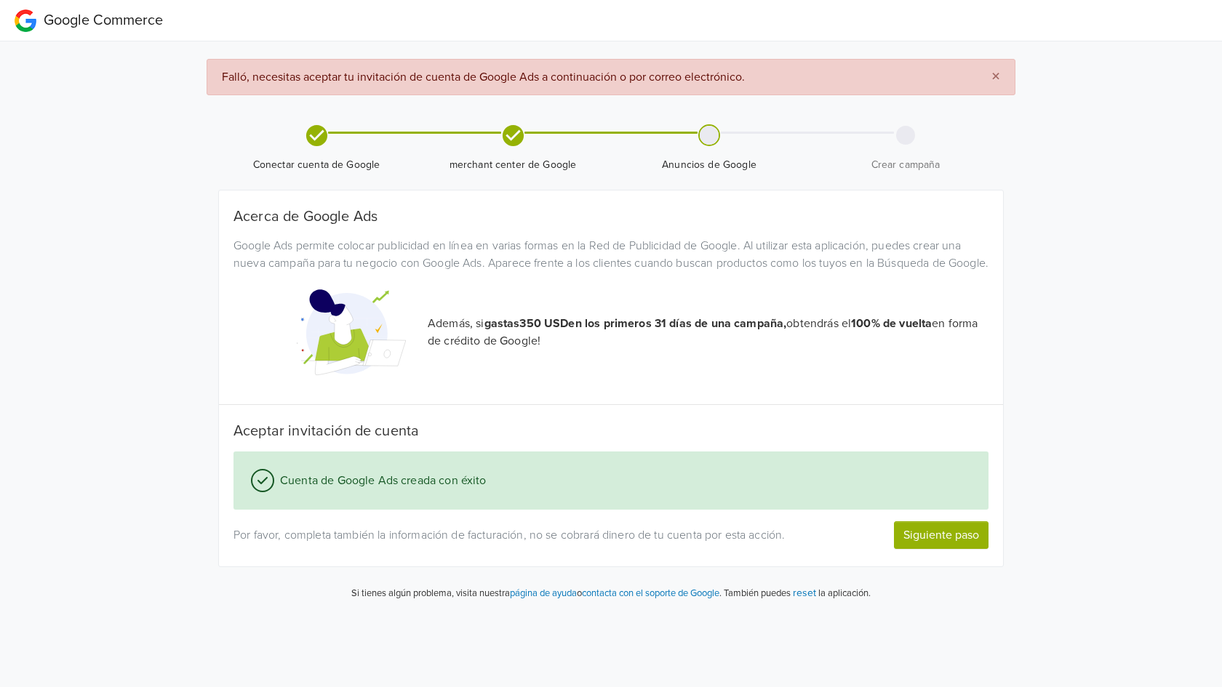
click at [949, 549] on button "Siguiente paso" at bounding box center [941, 536] width 95 height 28
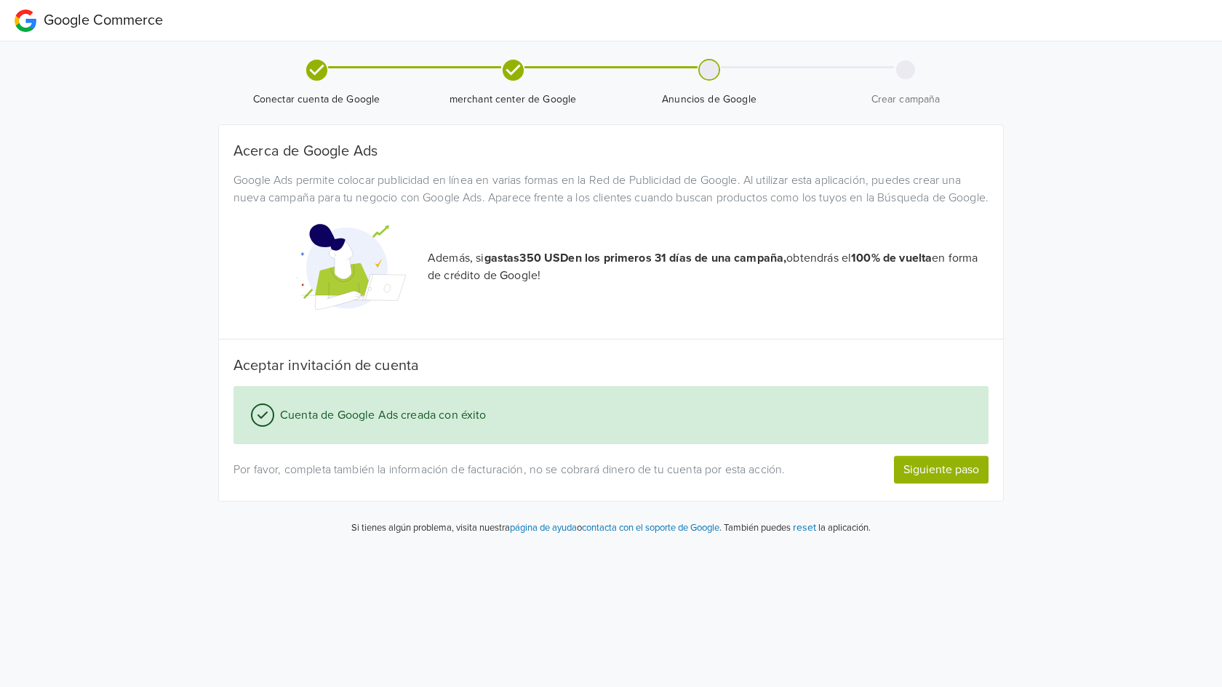
click at [935, 484] on button "Siguiente paso" at bounding box center [941, 470] width 95 height 28
